Goal: Check status

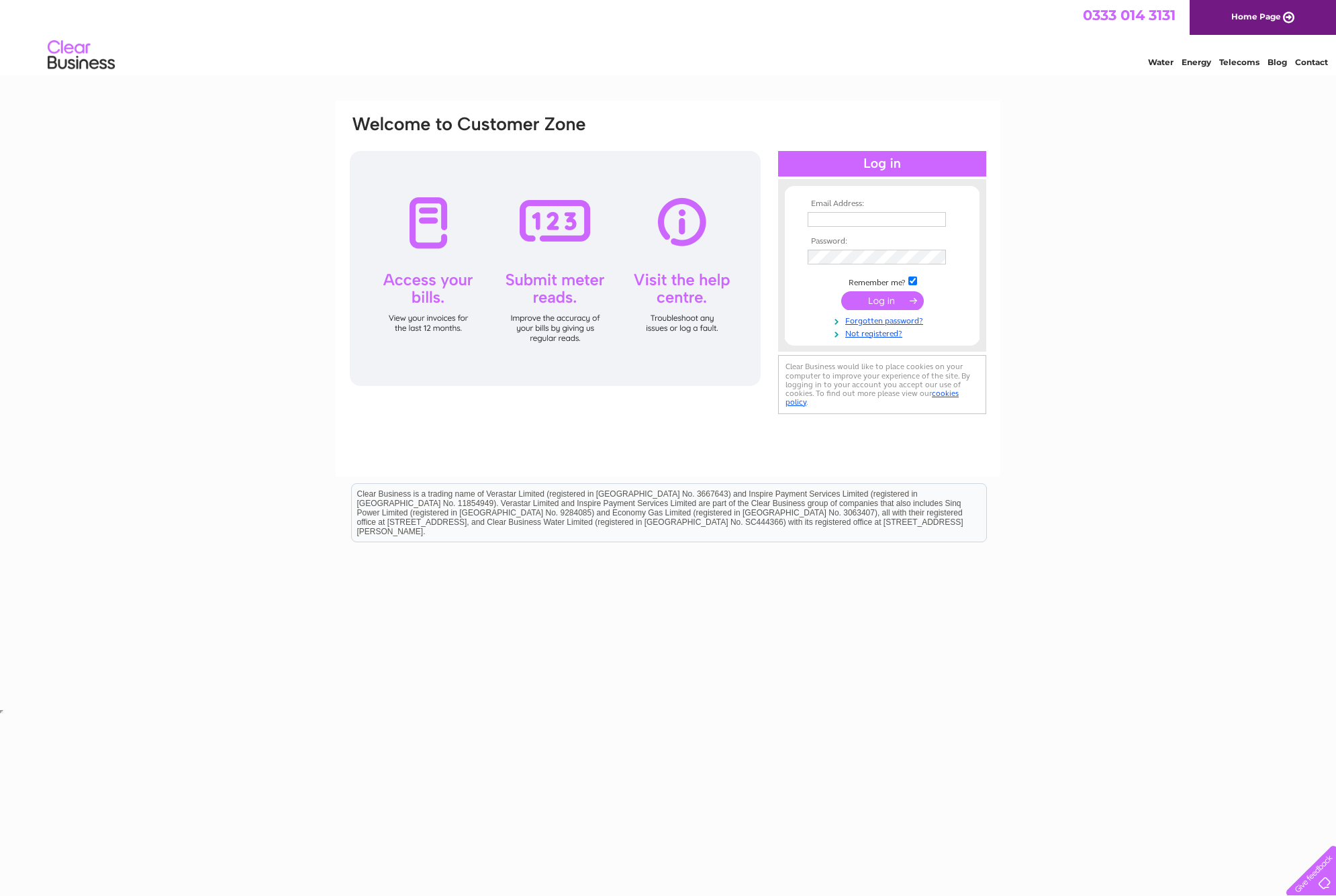
type input "nick@cartoonfun.co.uk"
click at [877, 297] on input "submit" at bounding box center [882, 301] width 82 height 19
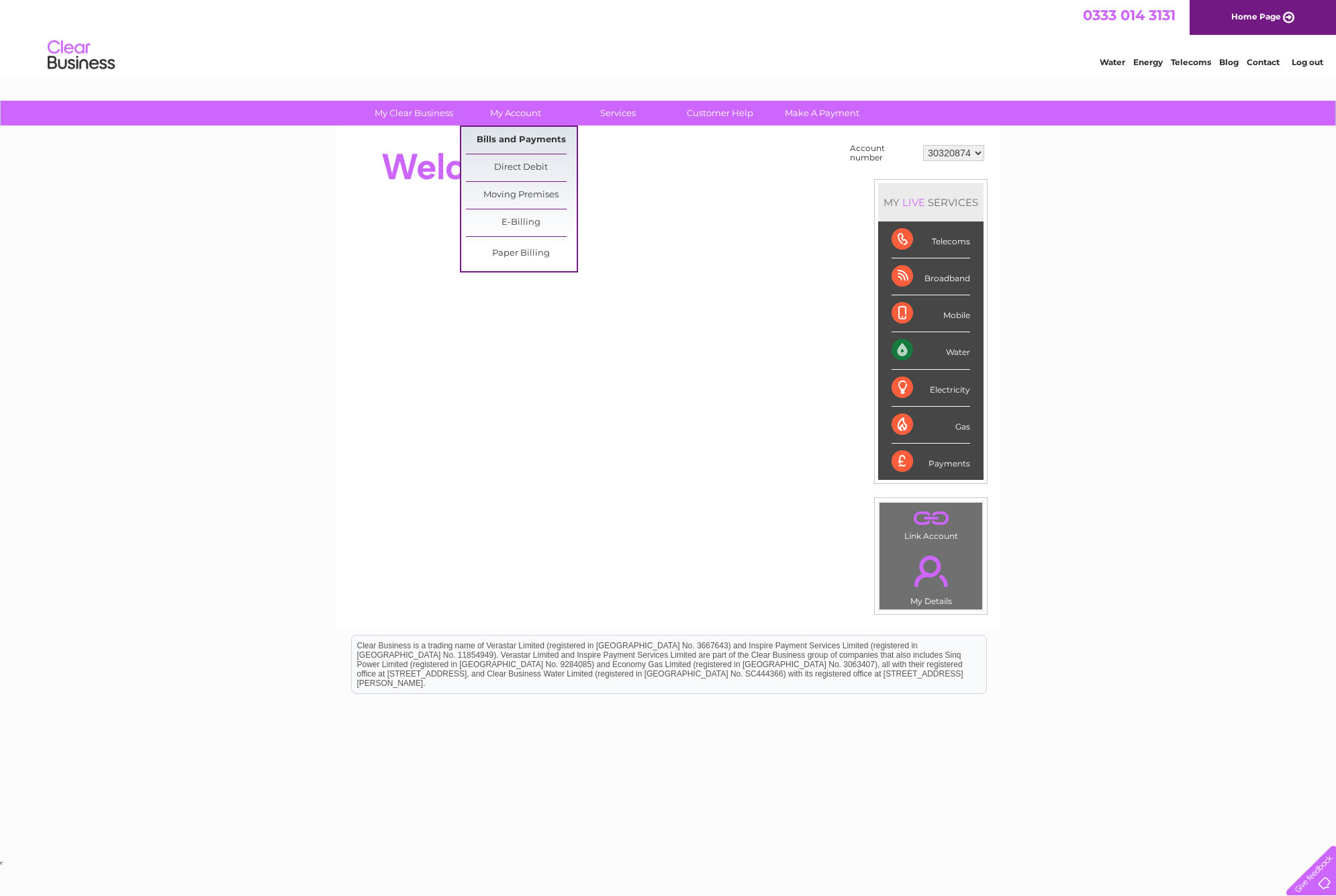
click at [506, 140] on link "Bills and Payments" at bounding box center [521, 140] width 111 height 27
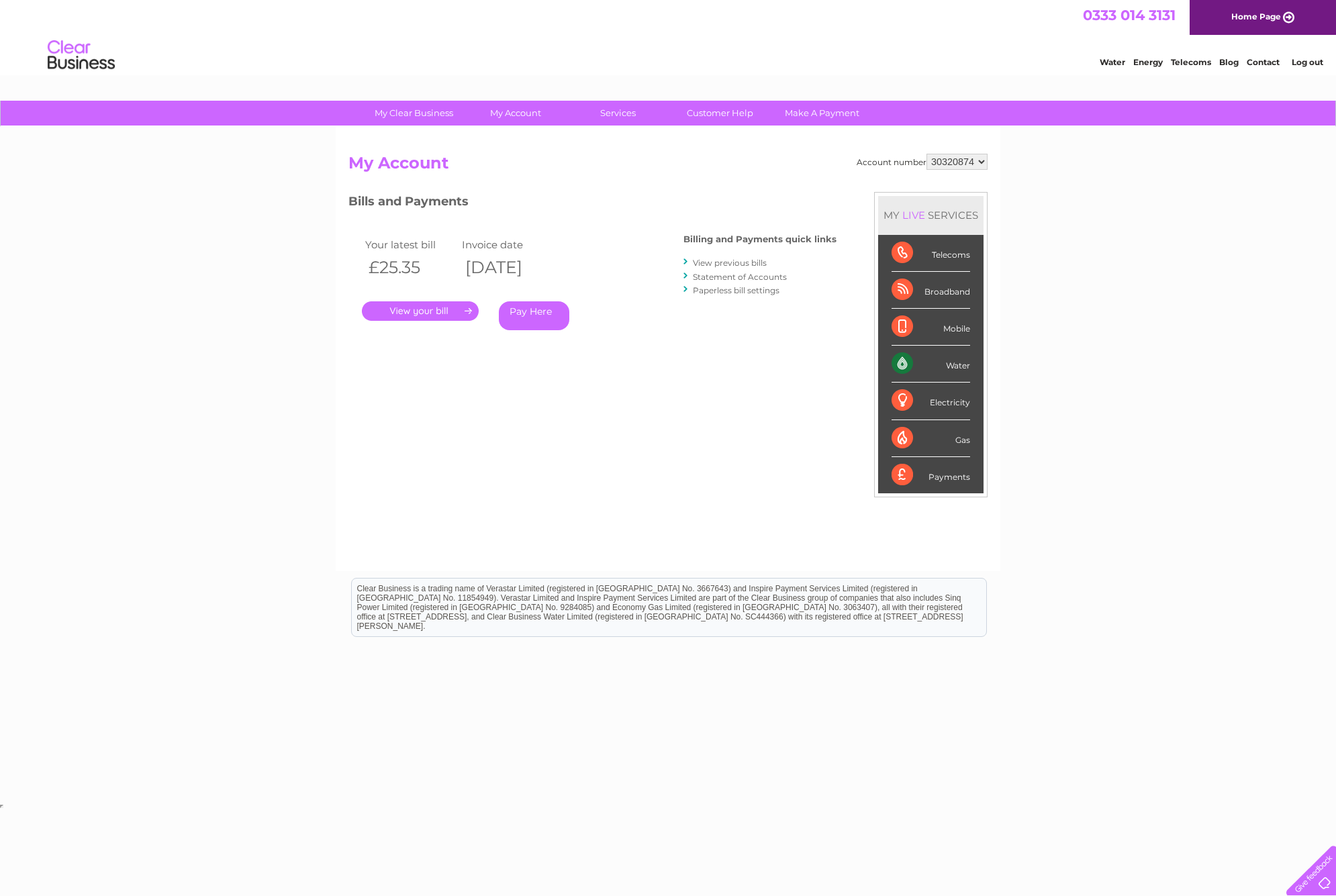
click at [450, 309] on link "." at bounding box center [420, 311] width 117 height 20
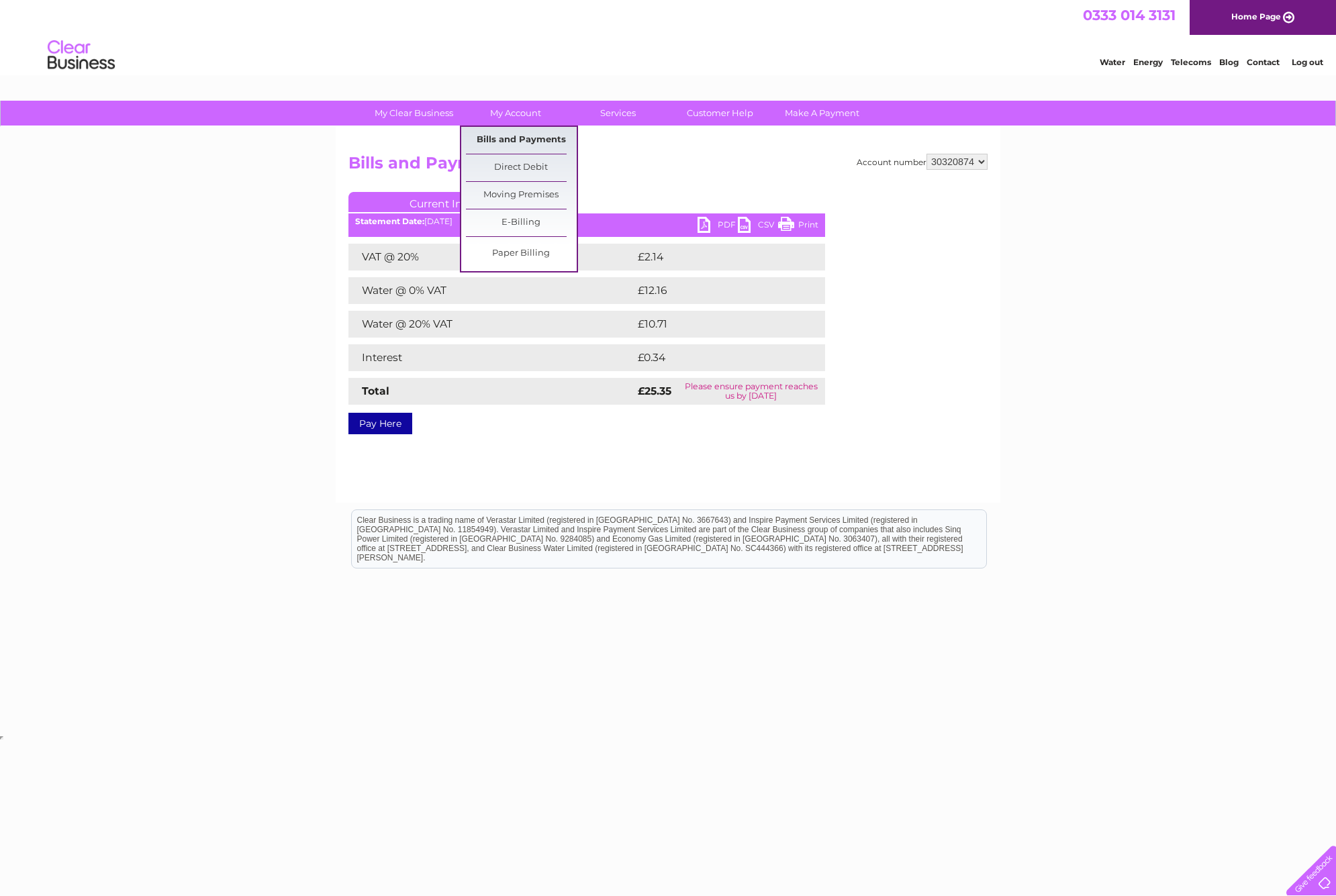
click at [524, 134] on link "Bills and Payments" at bounding box center [521, 140] width 111 height 27
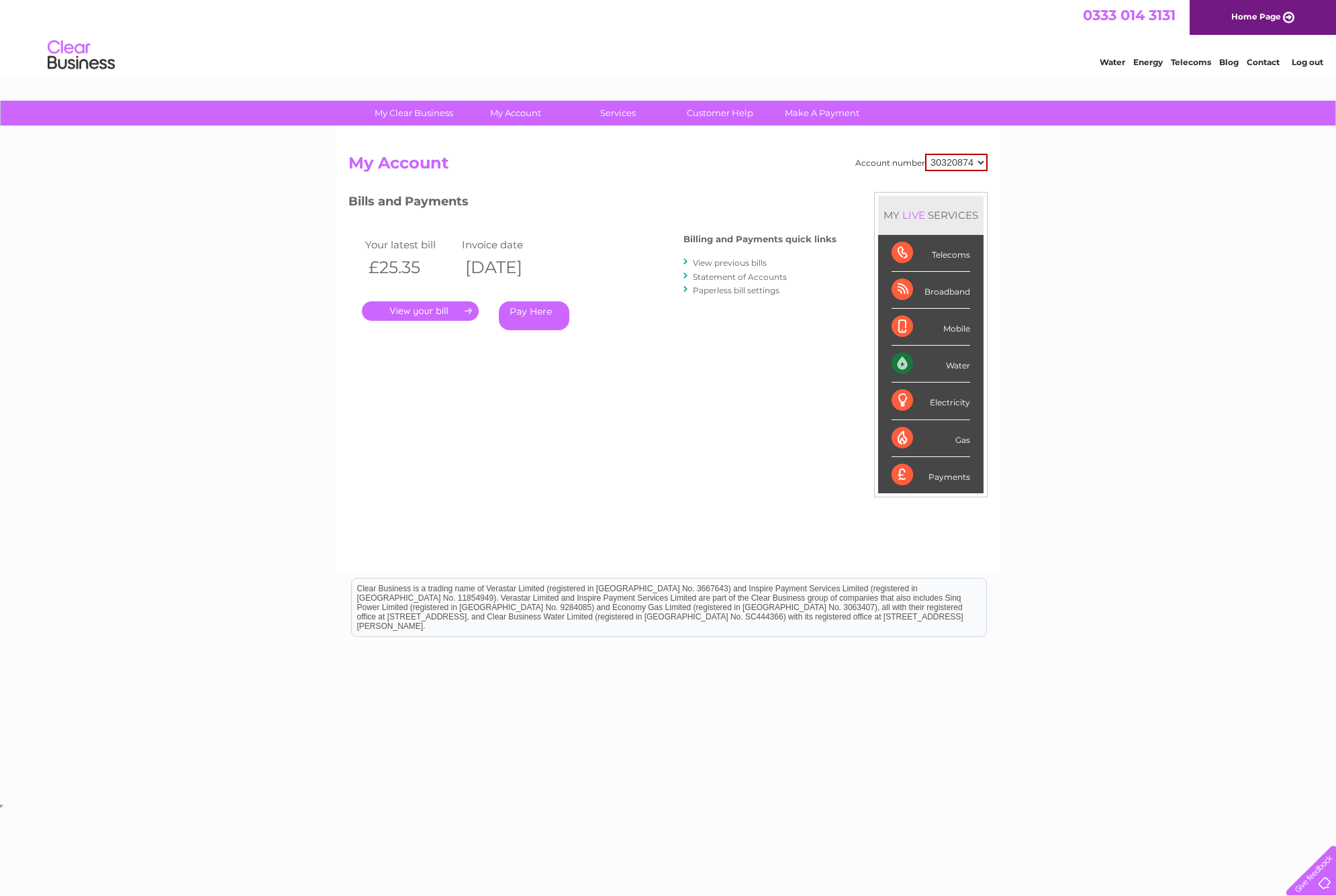
click at [729, 273] on link "Statement of Accounts" at bounding box center [740, 277] width 94 height 10
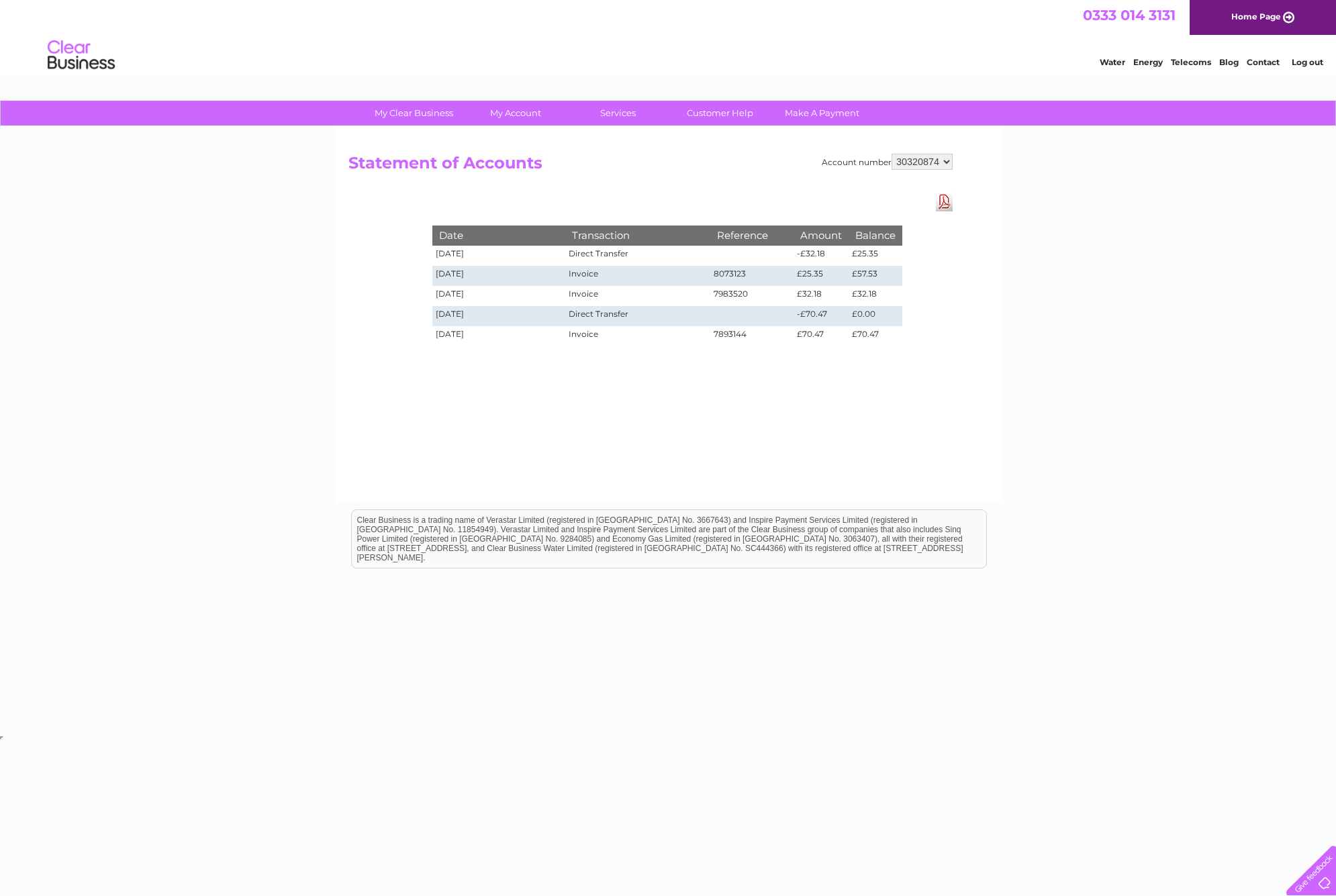
click at [1302, 62] on link "Log out" at bounding box center [1307, 62] width 32 height 10
